Goal: Task Accomplishment & Management: Complete application form

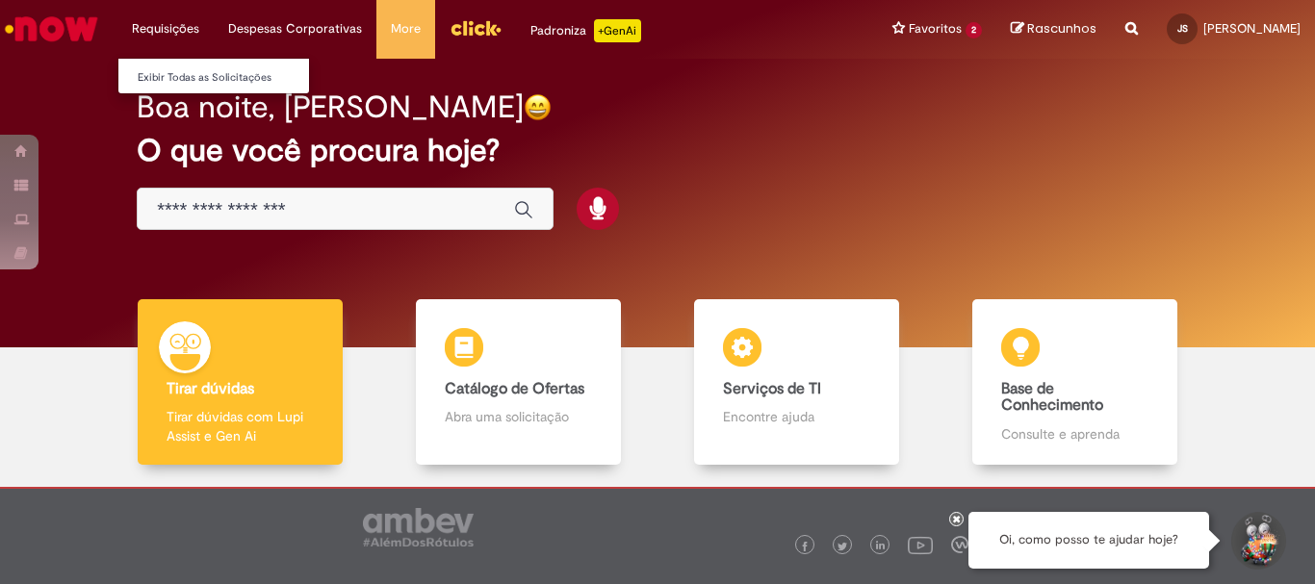
click at [164, 39] on li "Requisições Exibir Todas as Solicitações" at bounding box center [165, 29] width 96 height 58
click at [173, 21] on li "Requisições Exibir Todas as Solicitações" at bounding box center [165, 29] width 96 height 58
click at [179, 74] on link "Exibir Todas as Solicitações" at bounding box center [224, 77] width 212 height 21
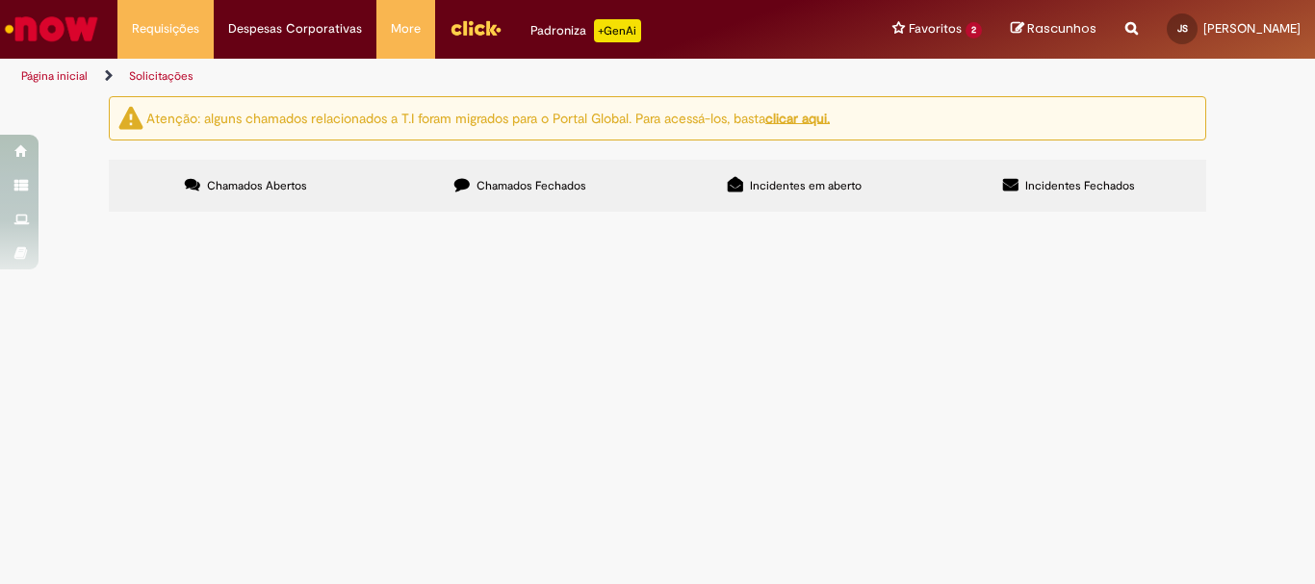
click at [226, 182] on span "Chamados Abertos" at bounding box center [257, 185] width 100 height 15
click at [526, 178] on span "Chamados Fechados" at bounding box center [532, 185] width 110 height 15
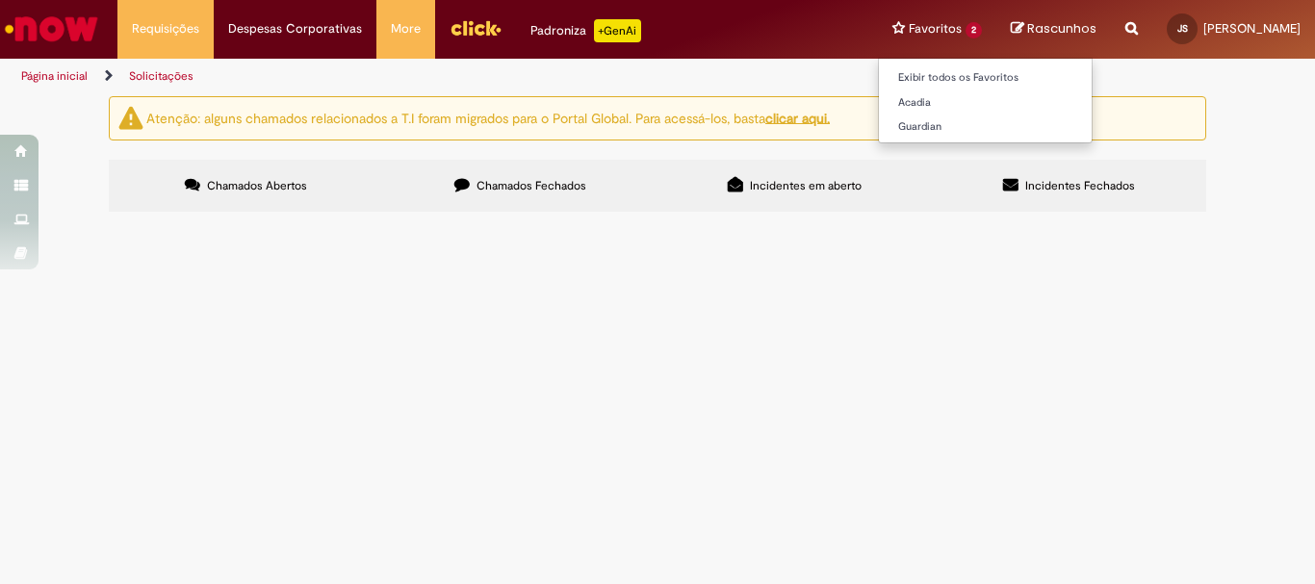
click at [878, 33] on li "Favoritos 2 Exibir todos os Favoritos [GEOGRAPHIC_DATA] Guardian" at bounding box center [937, 29] width 118 height 58
click at [879, 78] on link "Exibir todos os Favoritos" at bounding box center [985, 77] width 213 height 21
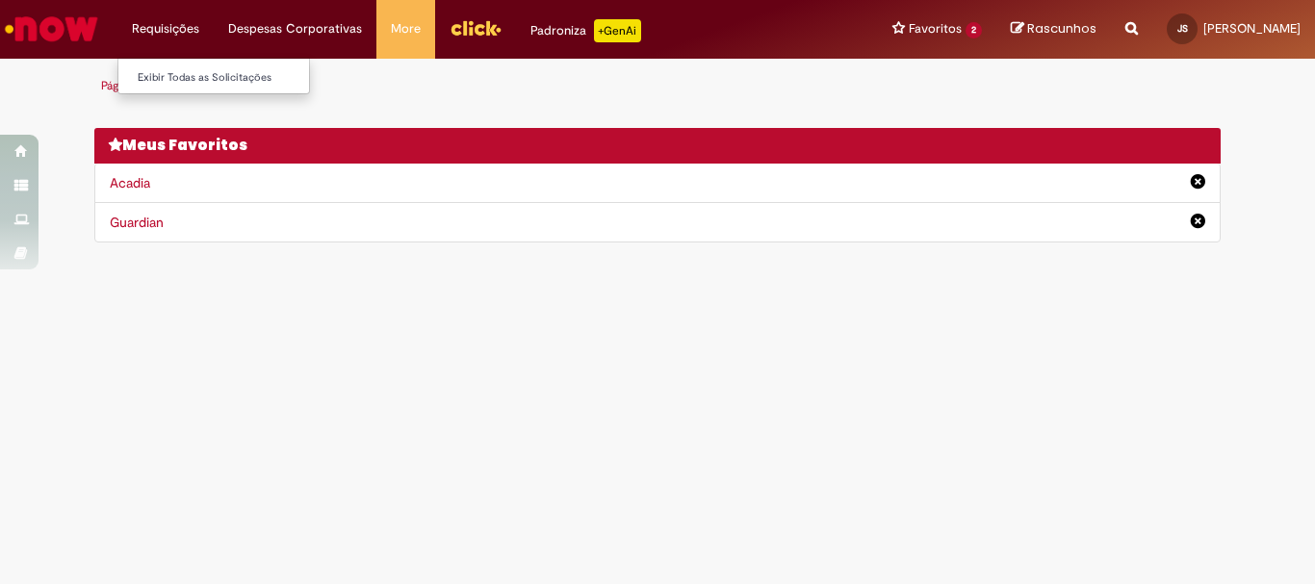
click at [168, 26] on li "Requisições Exibir Todas as Solicitações" at bounding box center [165, 29] width 96 height 58
click at [176, 84] on link "Exibir Todas as Solicitações" at bounding box center [224, 77] width 212 height 21
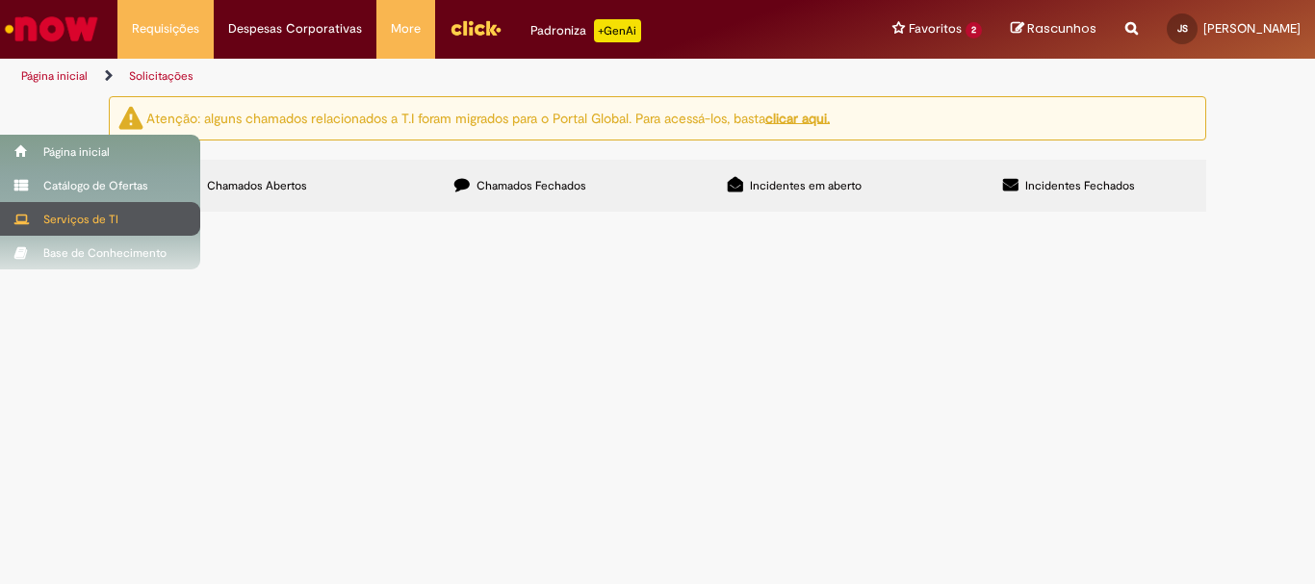
click at [103, 219] on div "Serviços de TI" at bounding box center [100, 219] width 200 height 34
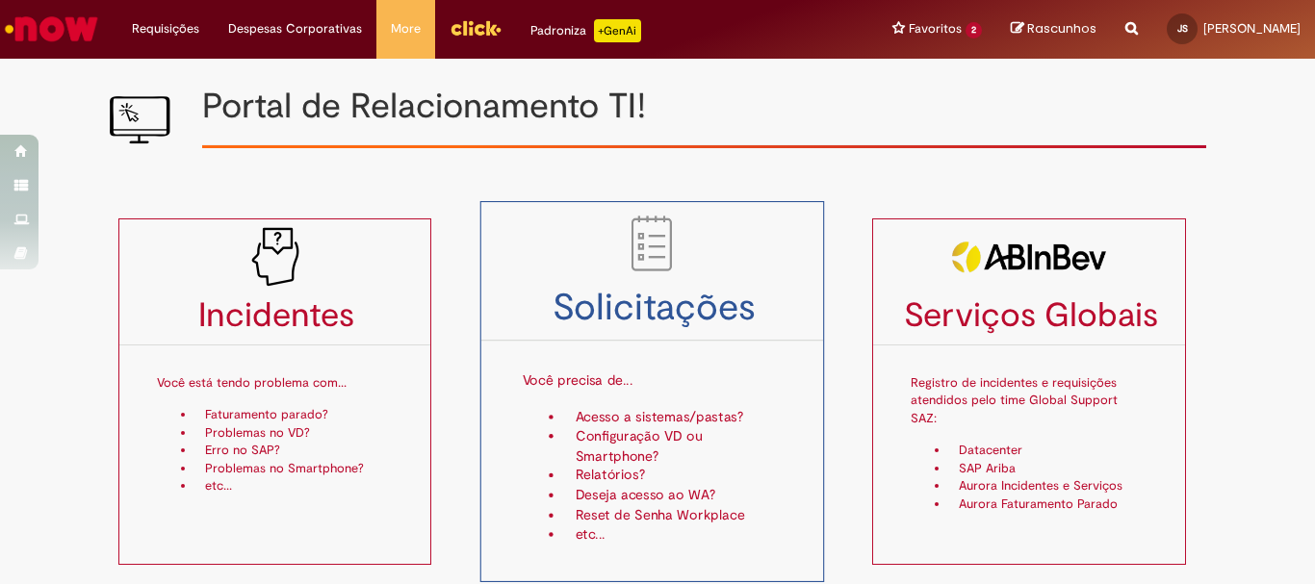
click at [634, 406] on div "Você precisa de... Acesso a sistemas/pastas? Configuração VD ou Smartphone? Rel…" at bounding box center [652, 446] width 260 height 199
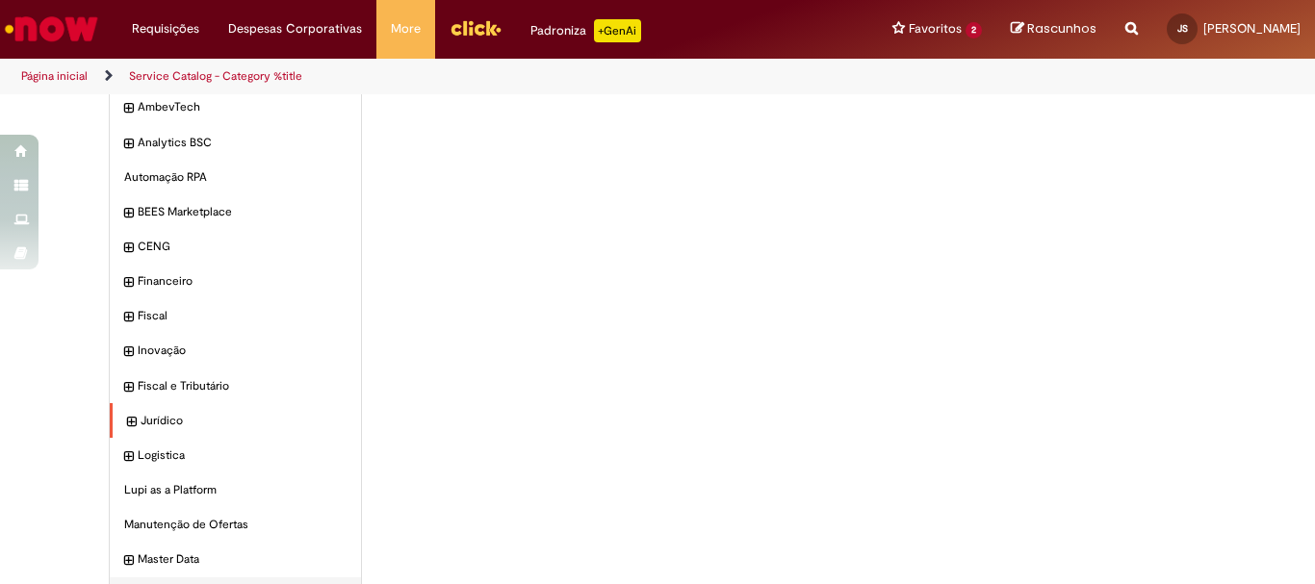
scroll to position [165, 0]
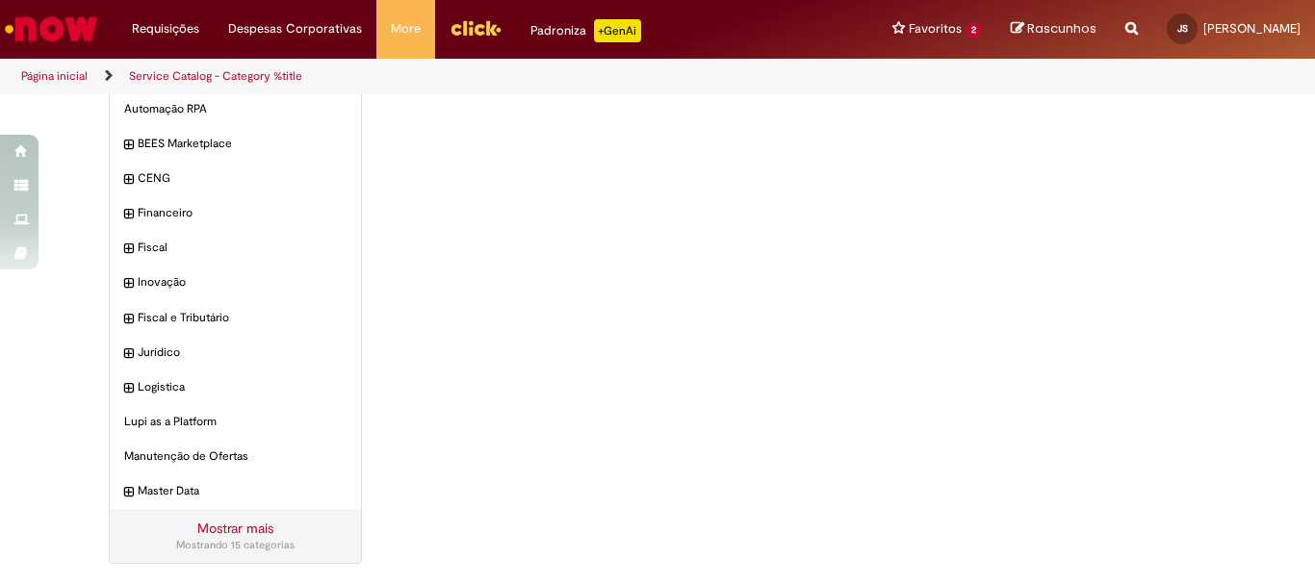
click at [197, 530] on link "Mostrar mais" at bounding box center [235, 528] width 76 height 17
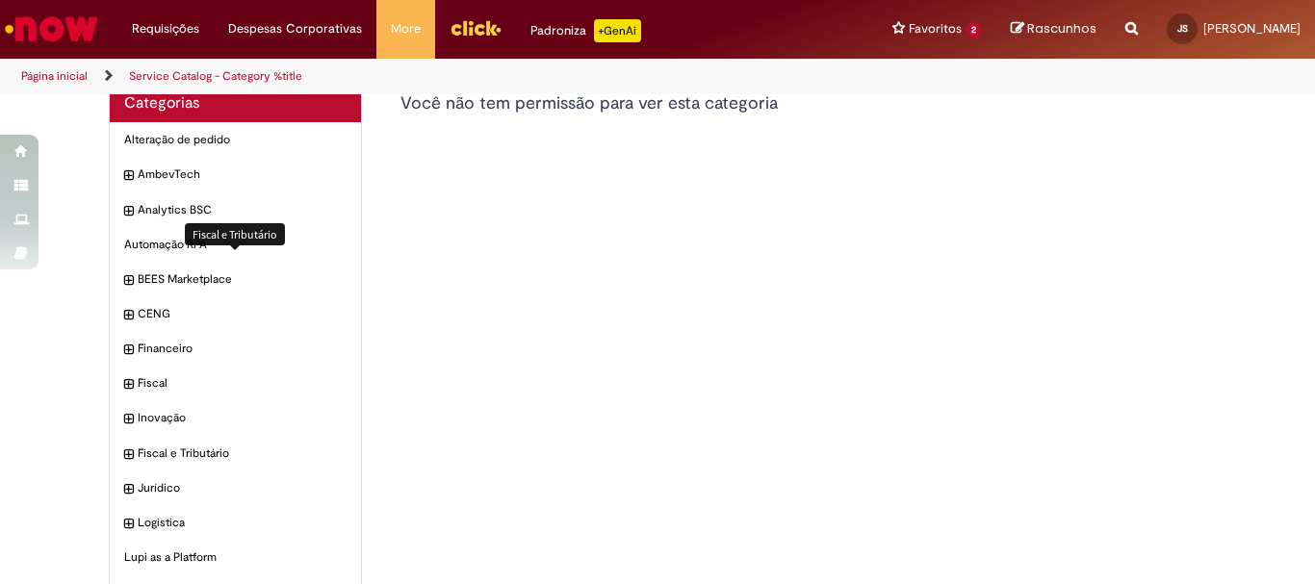
scroll to position [0, 0]
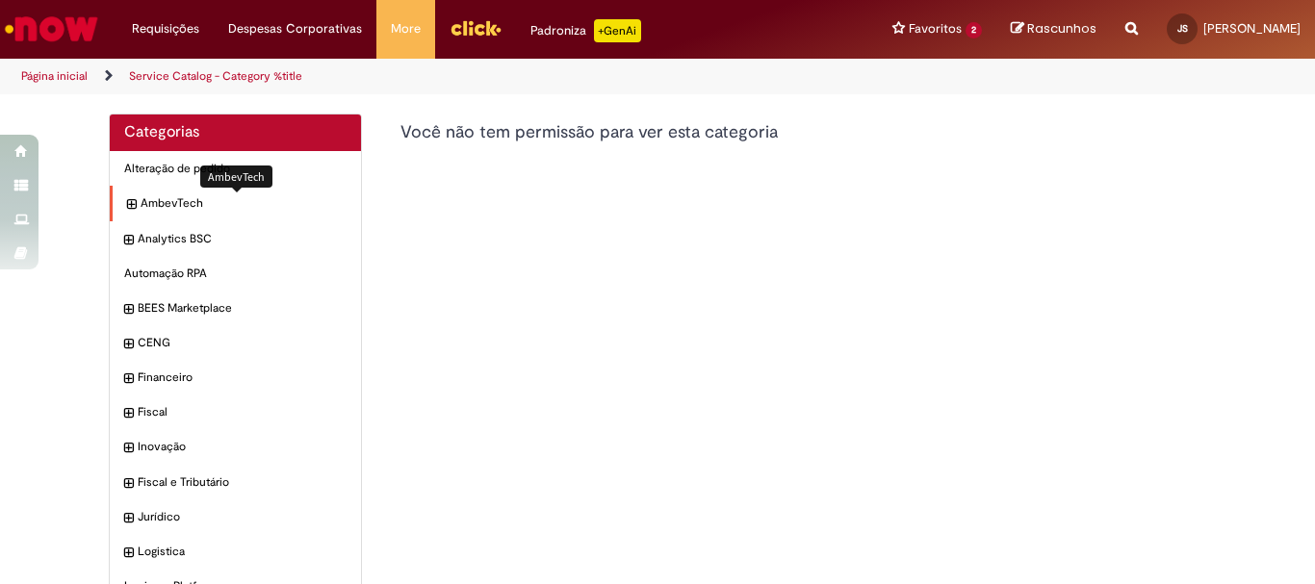
click at [185, 202] on span "AmbevTech Itens" at bounding box center [244, 203] width 206 height 16
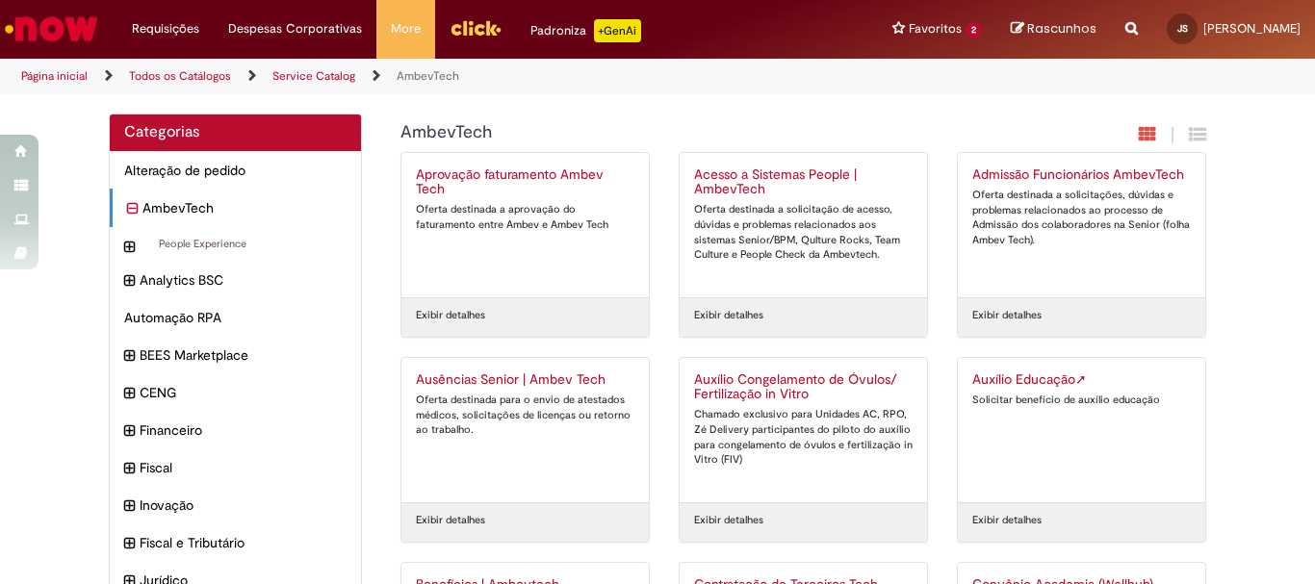
click at [303, 71] on link "Service Catalog" at bounding box center [313, 75] width 83 height 15
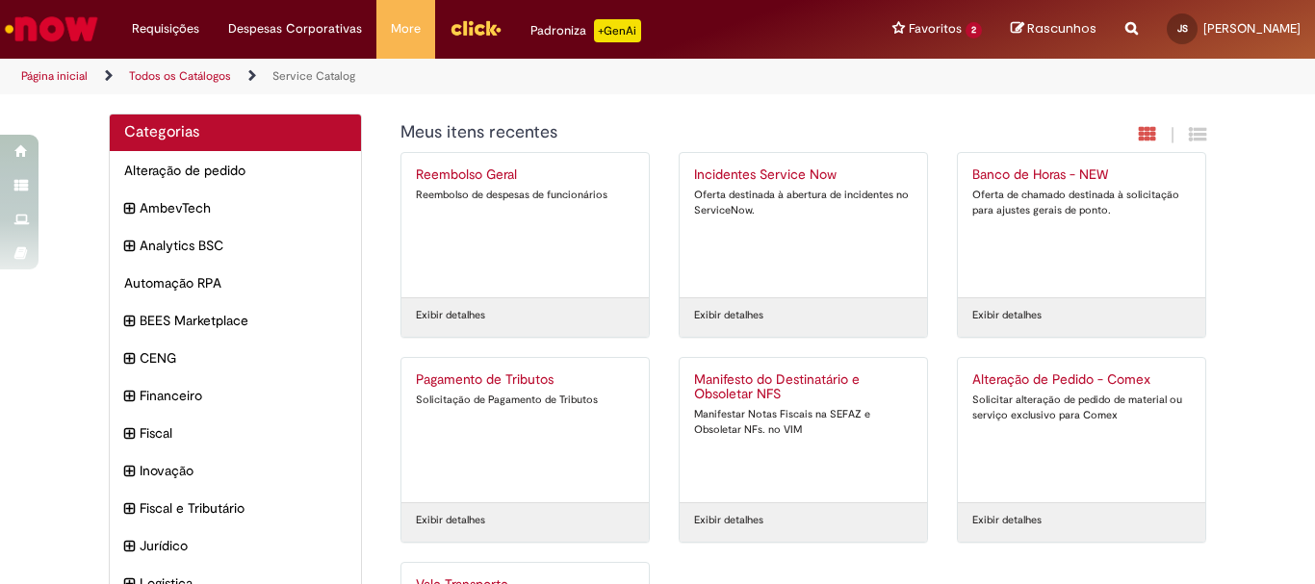
click at [305, 79] on link "Service Catalog" at bounding box center [313, 75] width 83 height 15
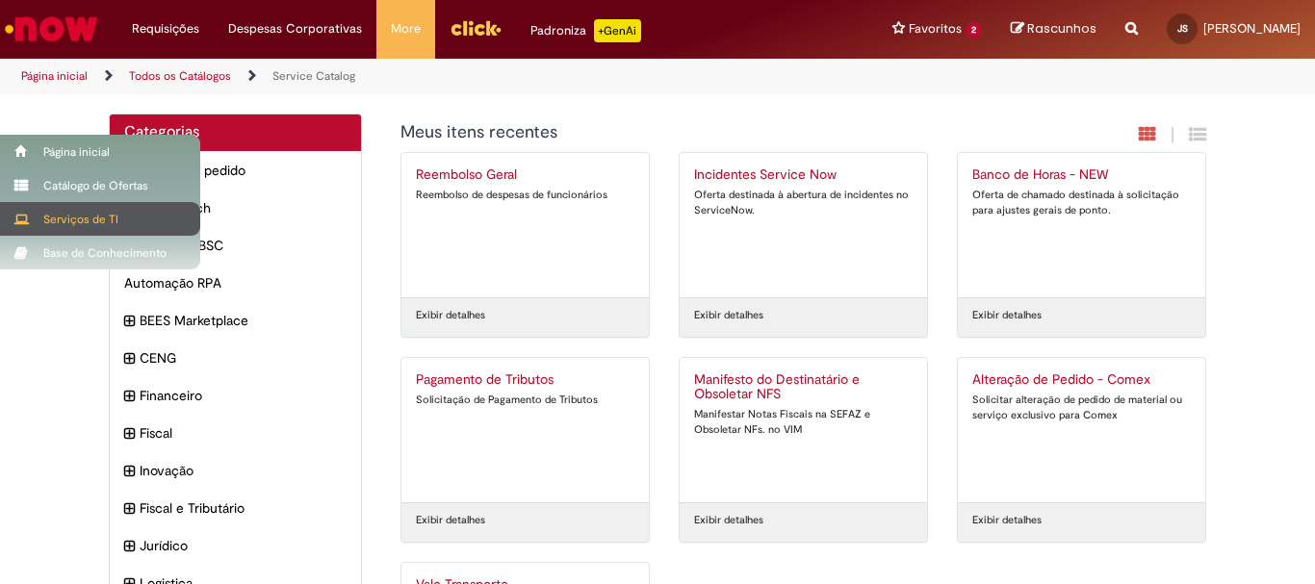
click at [54, 217] on div "Serviços de TI" at bounding box center [100, 219] width 200 height 34
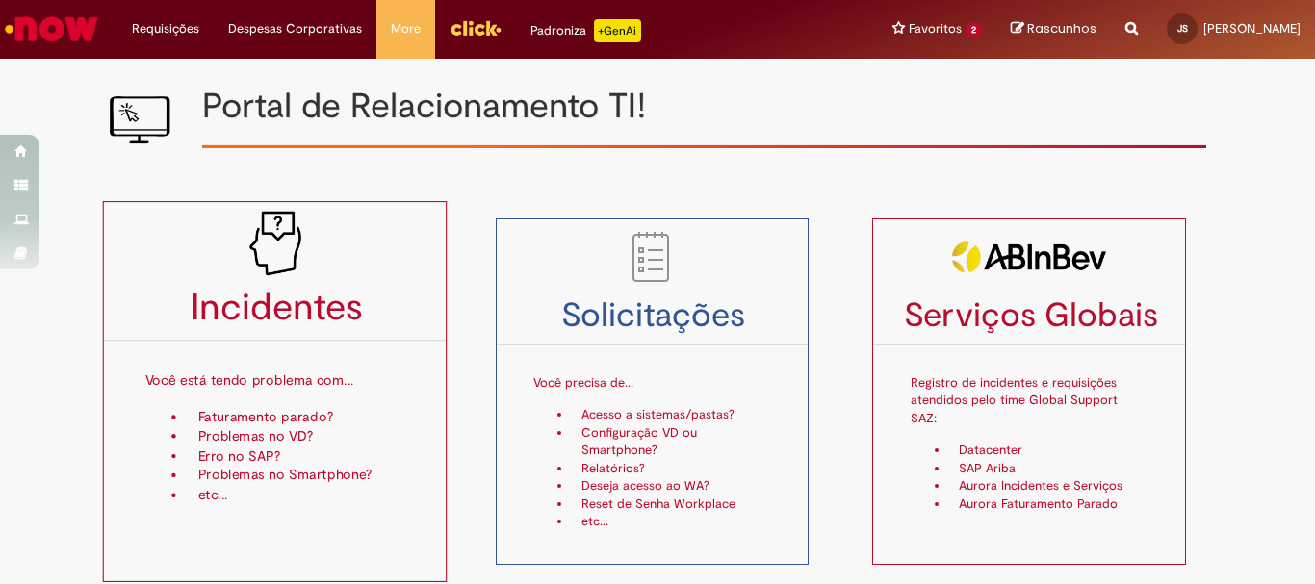
click at [309, 387] on p "Você está tendo problema com..." at bounding box center [275, 372] width 260 height 51
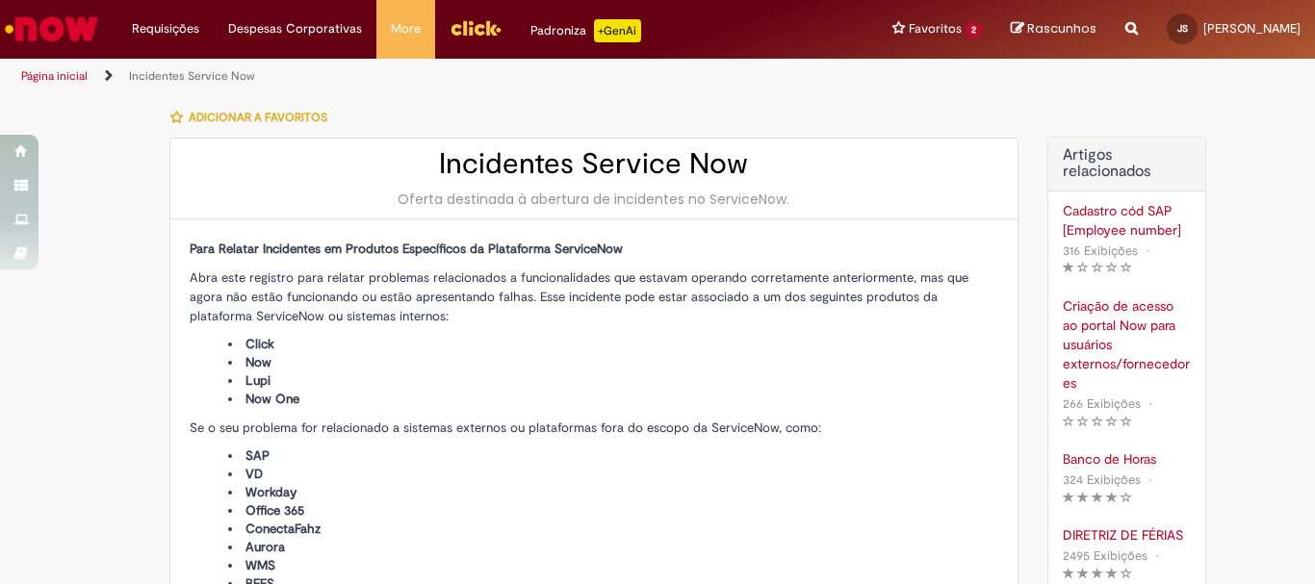
type input "**********"
type input "****"
click at [173, 29] on li "Requisições Exibir Todas as Solicitações" at bounding box center [165, 29] width 96 height 58
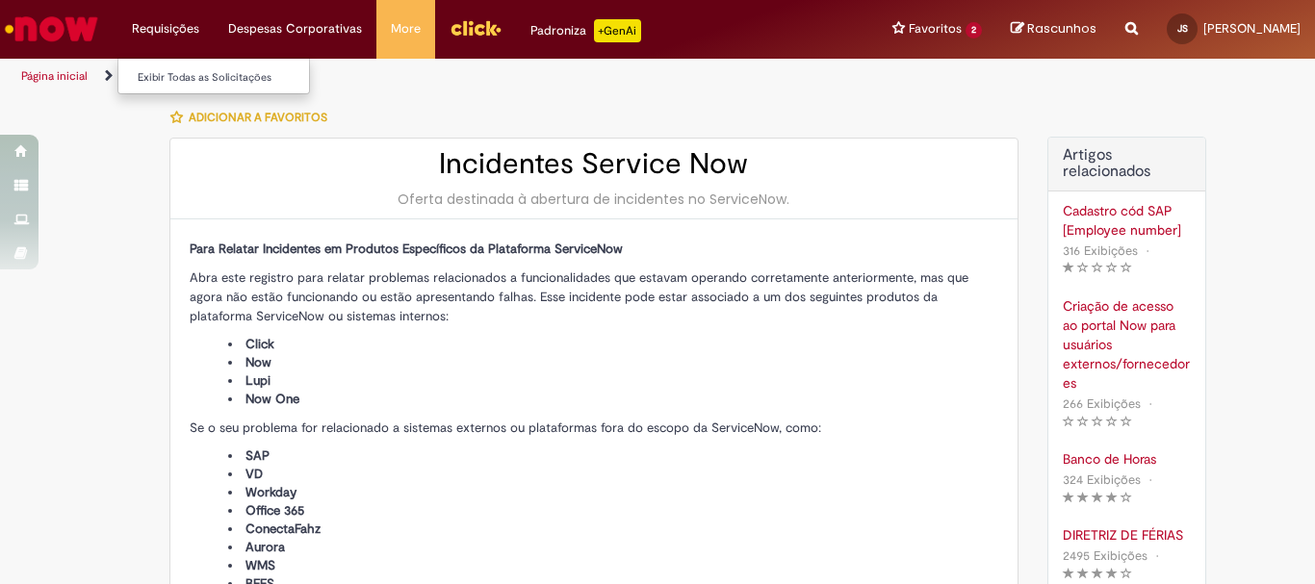
click at [173, 30] on li "Requisições Exibir Todas as Solicitações" at bounding box center [165, 29] width 96 height 58
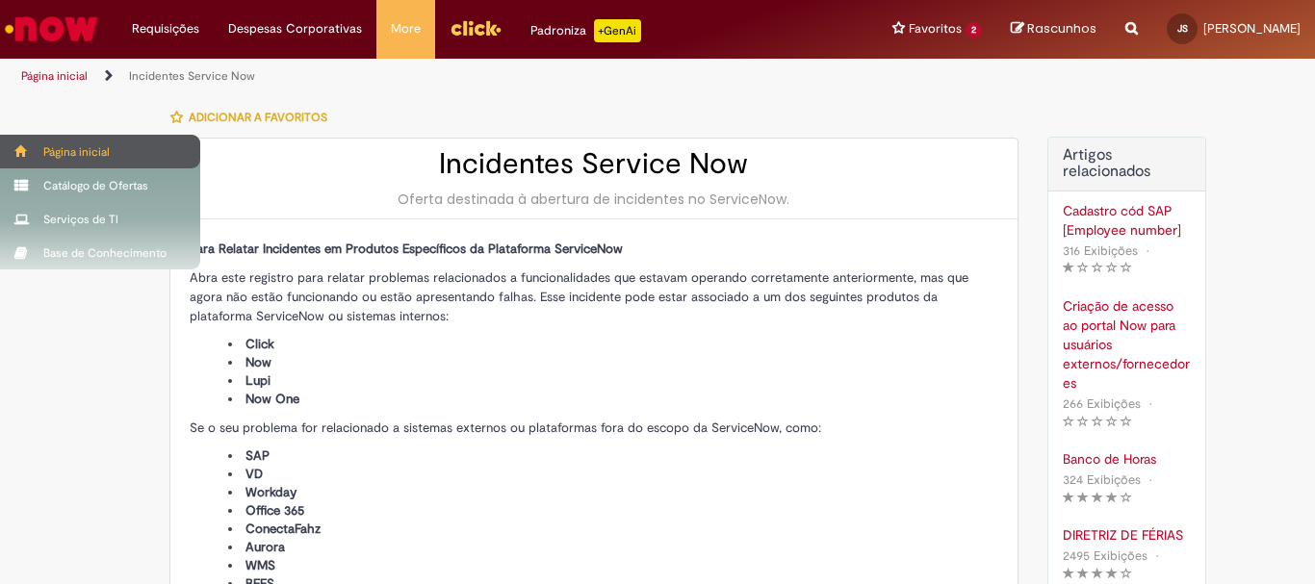
click at [40, 146] on div "Página inicial" at bounding box center [100, 152] width 200 height 34
